Goal: Understand process/instructions: Learn about a topic

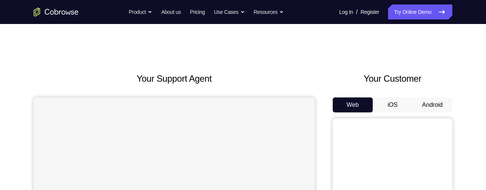
click at [435, 103] on button "Android" at bounding box center [433, 104] width 40 height 15
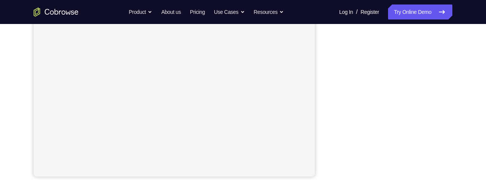
scroll to position [184, 0]
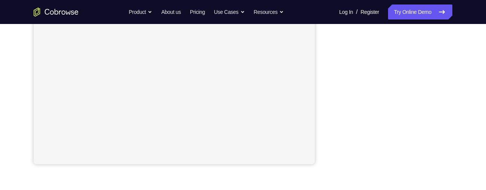
click at [320, 128] on div "Your Support Agent Your Customer Web iOS Android" at bounding box center [243, 26] width 419 height 276
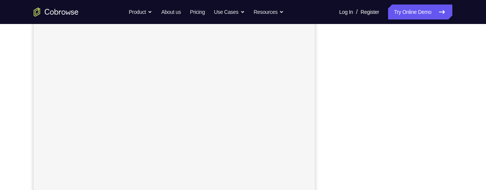
scroll to position [117, 0]
click at [454, 88] on div "Your Support Agent Your Customer Web iOS Android Next Steps We’d be happy to gi…" at bounding box center [243, 152] width 479 height 493
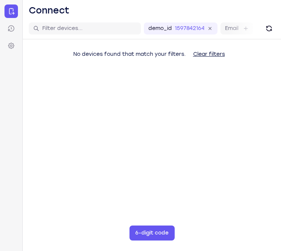
click at [22, 87] on nav "Connect Sessions Settings" at bounding box center [11, 125] width 23 height 251
